Goal: Information Seeking & Learning: Learn about a topic

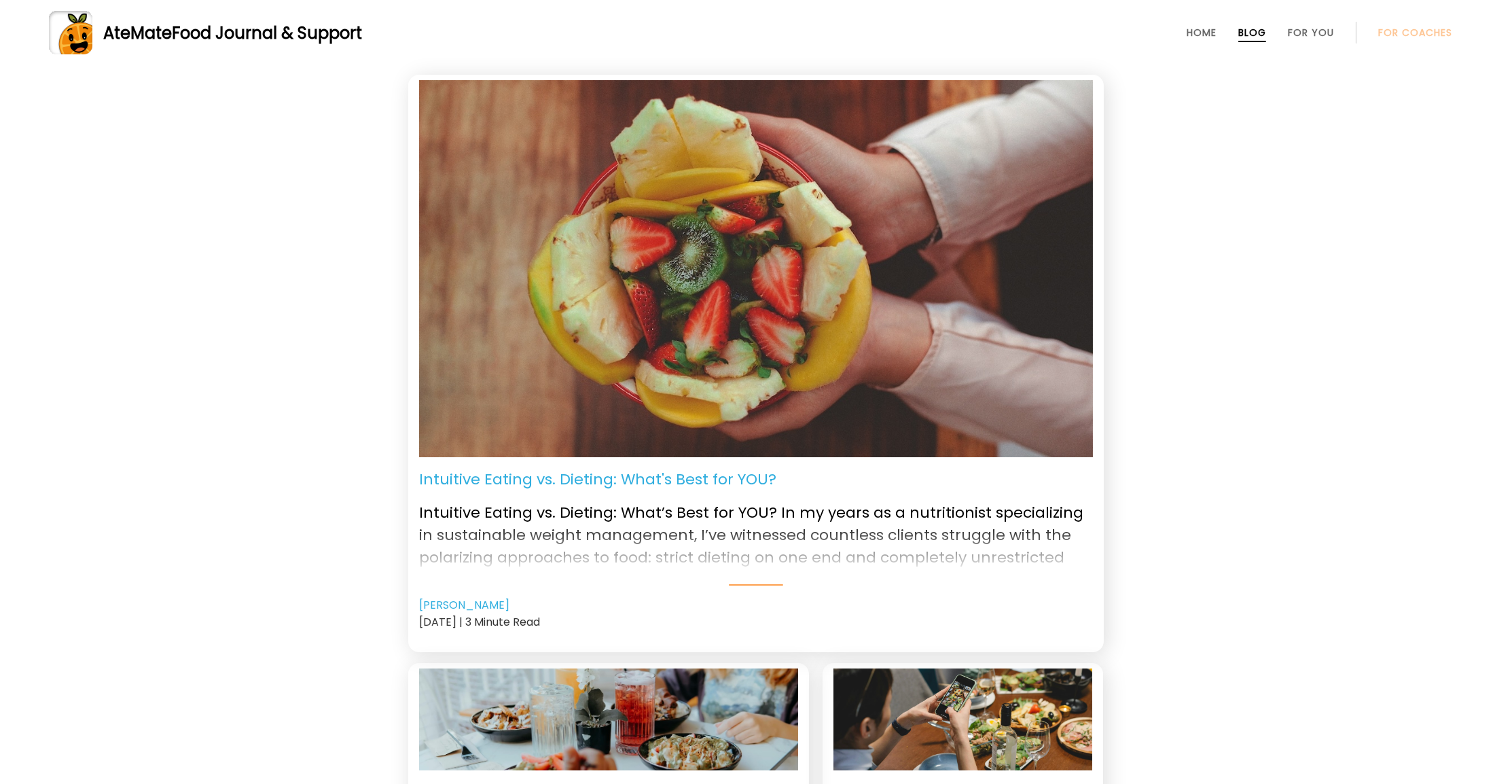
click at [232, 40] on span "Food Journal & Support" at bounding box center [267, 32] width 190 height 22
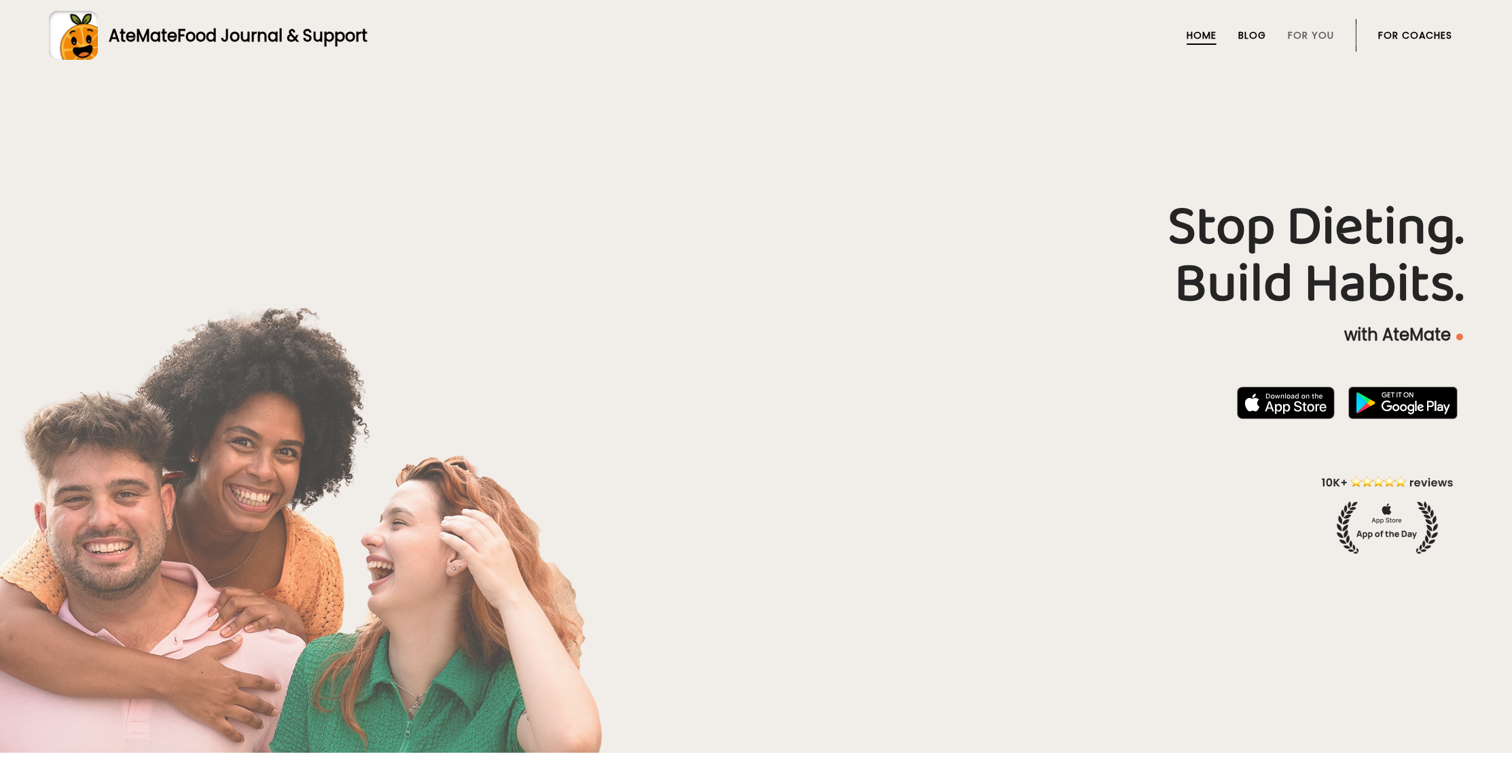
click at [1243, 37] on link "Blog" at bounding box center [1252, 35] width 28 height 11
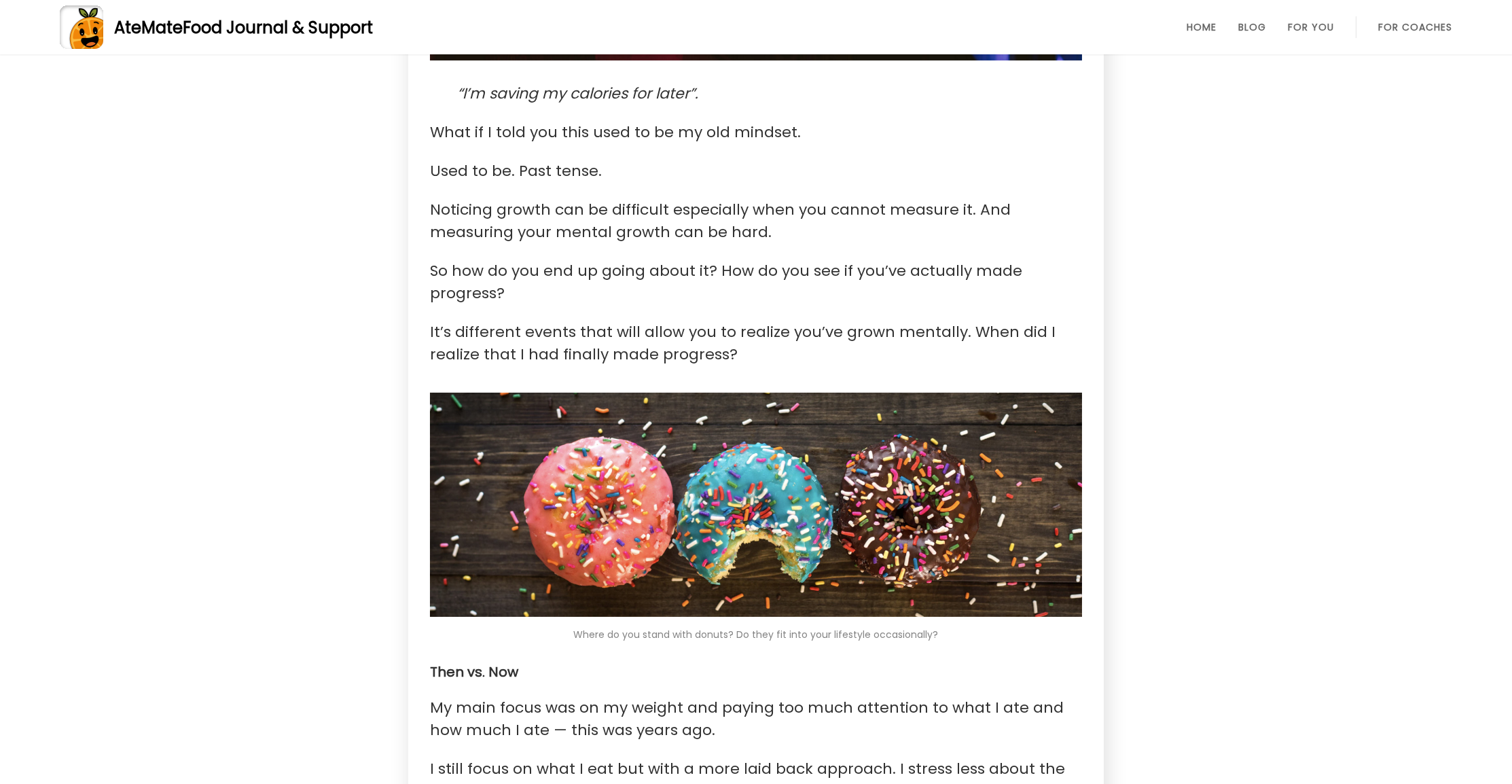
scroll to position [203, 0]
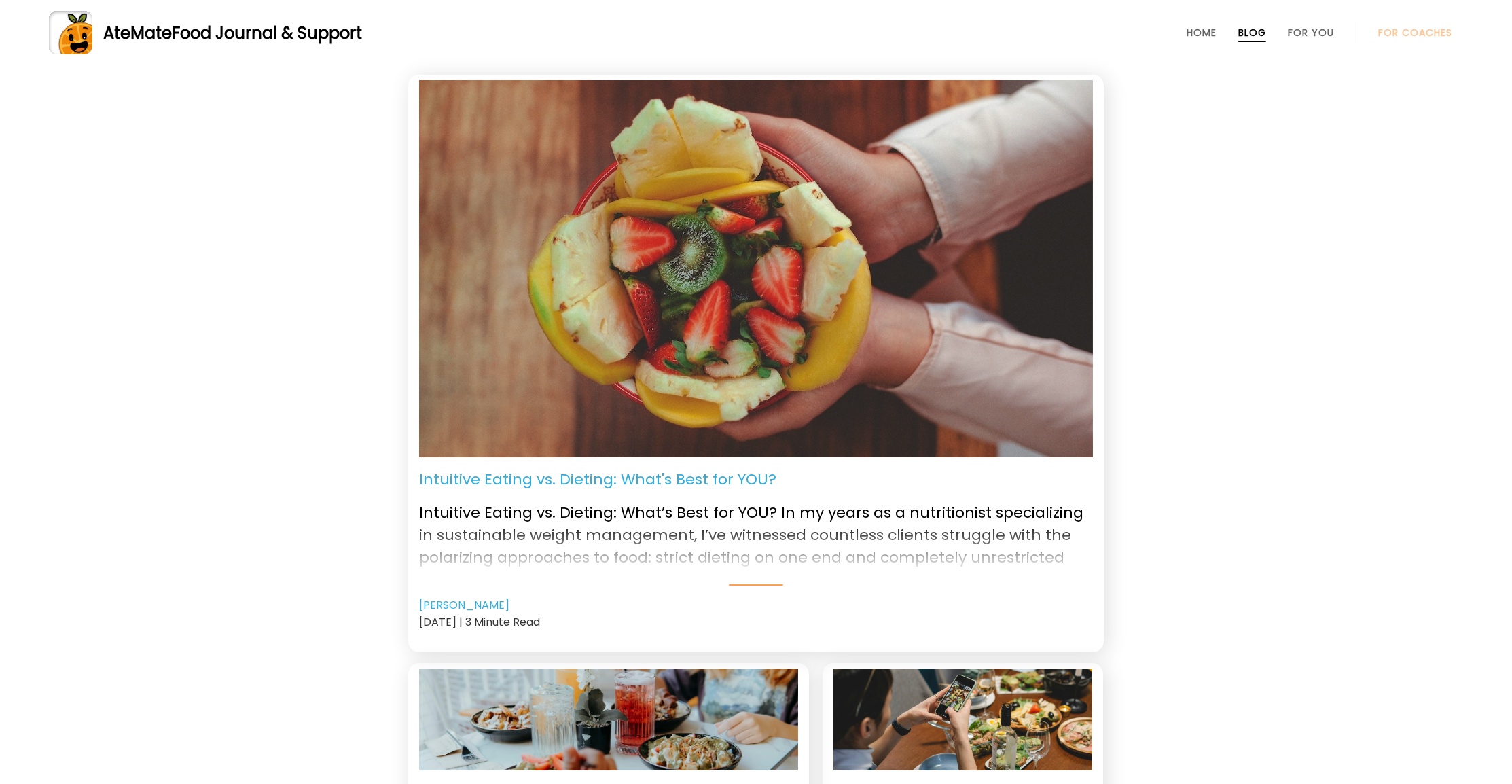
click at [695, 245] on img at bounding box center [756, 268] width 674 height 377
